Goal: Check status: Check status

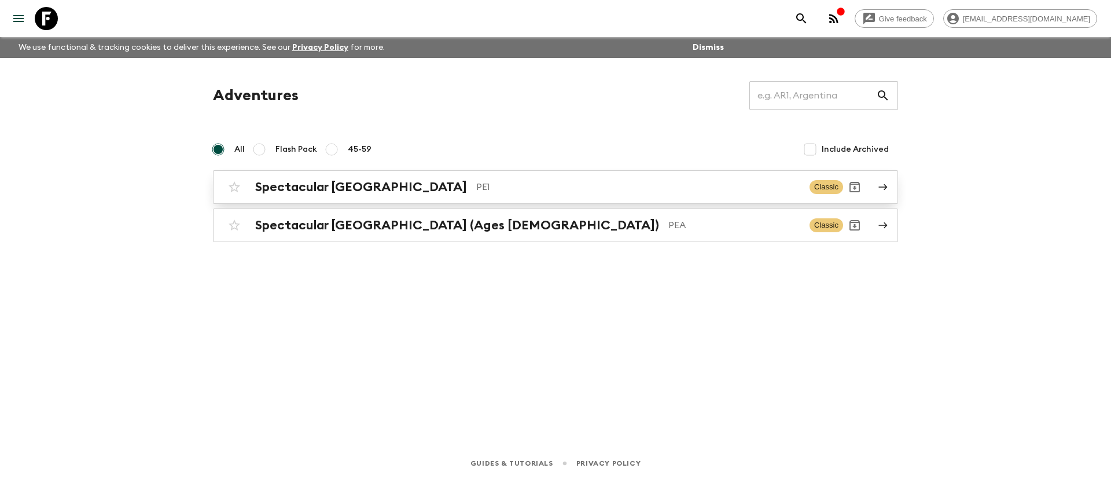
click at [476, 189] on p "PE1" at bounding box center [638, 187] width 324 height 14
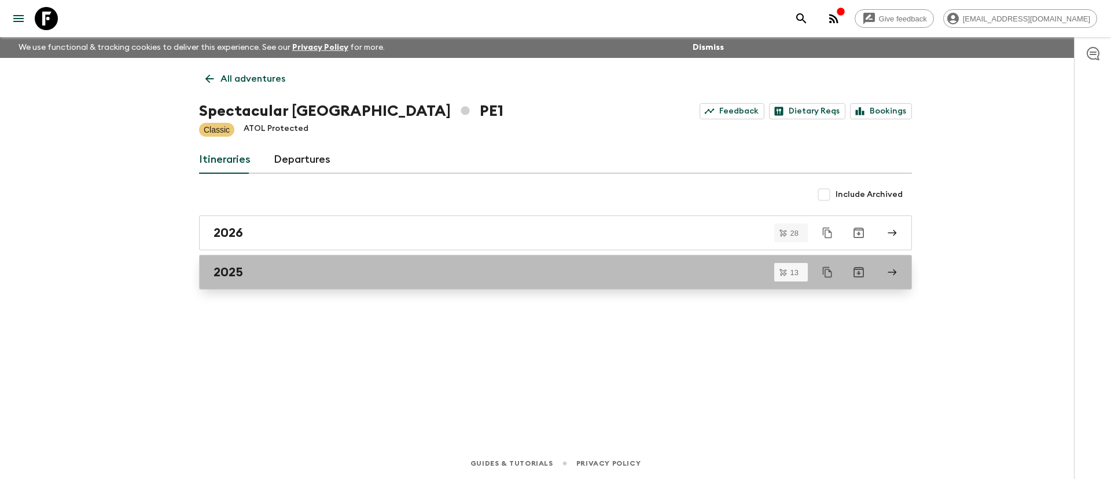
click at [291, 271] on div "2025" at bounding box center [545, 272] width 662 height 15
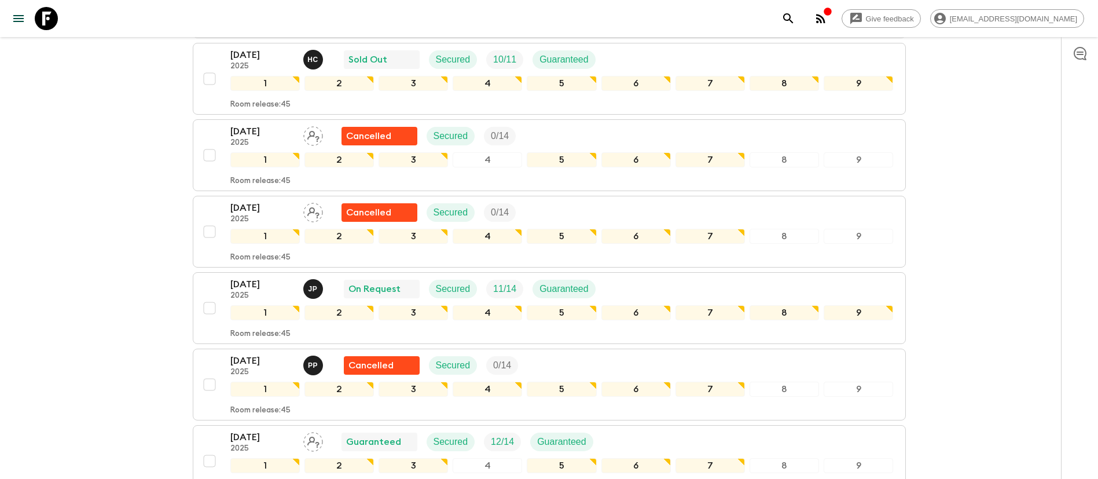
scroll to position [608, 0]
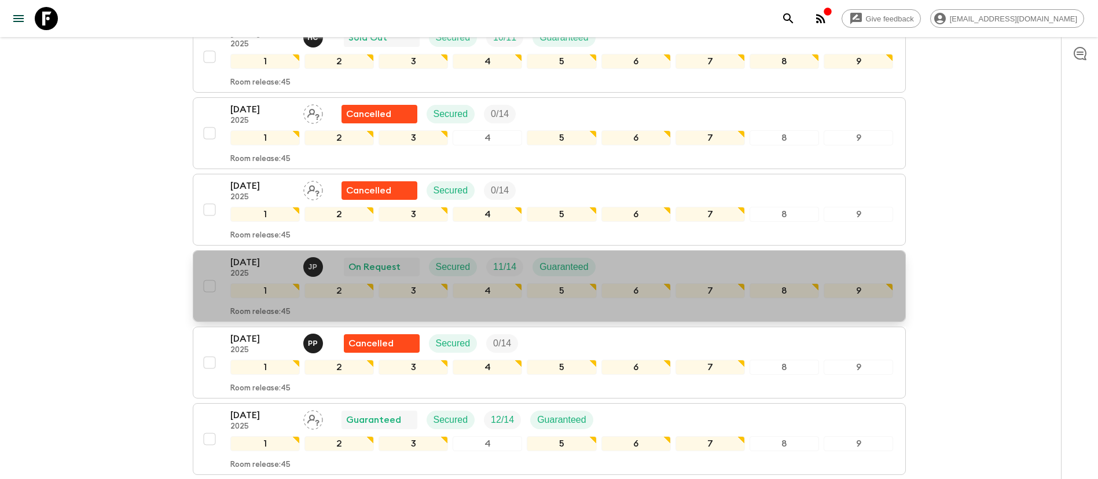
click at [619, 258] on div "[DATE] 2025 J P On Request Secured 11 / 14 Guaranteed" at bounding box center [561, 266] width 663 height 23
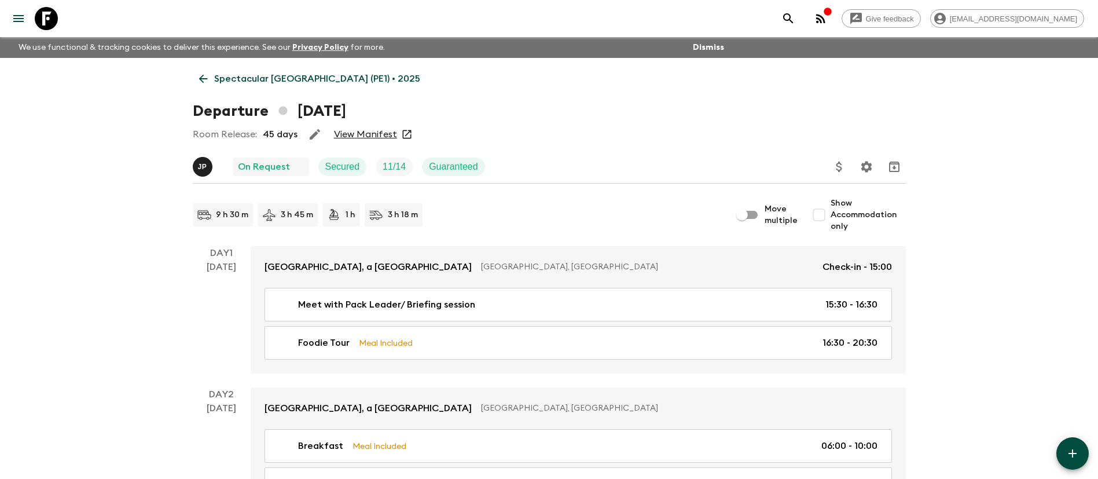
click at [367, 127] on div "Room Release: 45 days View Manifest" at bounding box center [549, 134] width 713 height 23
click at [368, 132] on link "View Manifest" at bounding box center [365, 135] width 63 height 12
